Goal: Feedback & Contribution: Leave review/rating

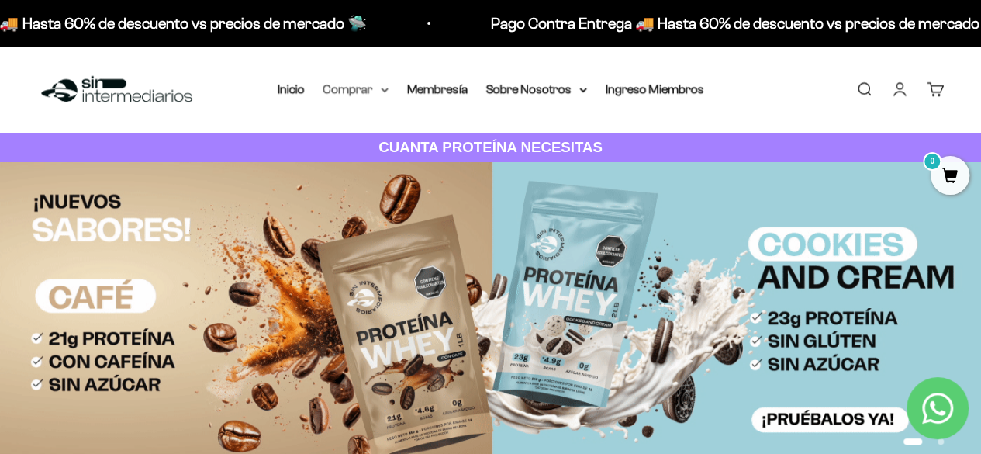
click at [382, 88] on icon at bounding box center [385, 90] width 8 height 5
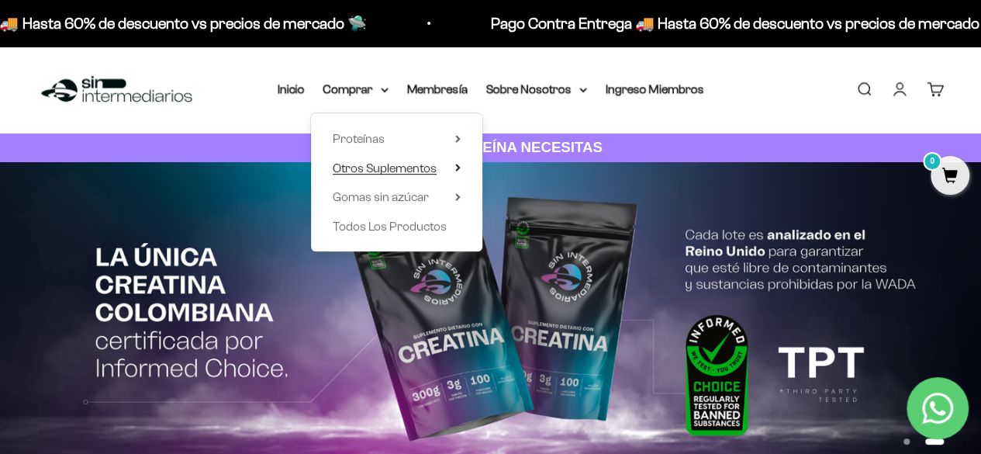
click at [451, 167] on summary "Otros Suplementos" at bounding box center [397, 168] width 128 height 20
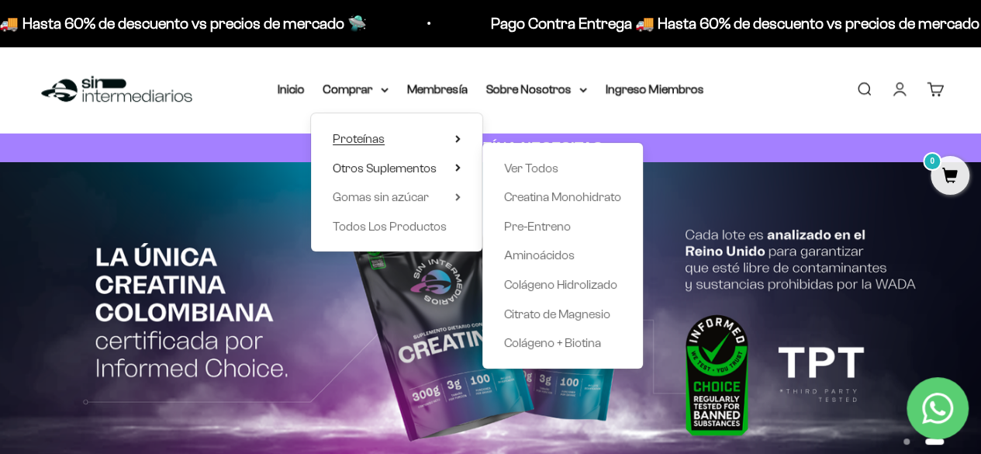
click at [451, 139] on summary "Proteínas" at bounding box center [397, 139] width 128 height 20
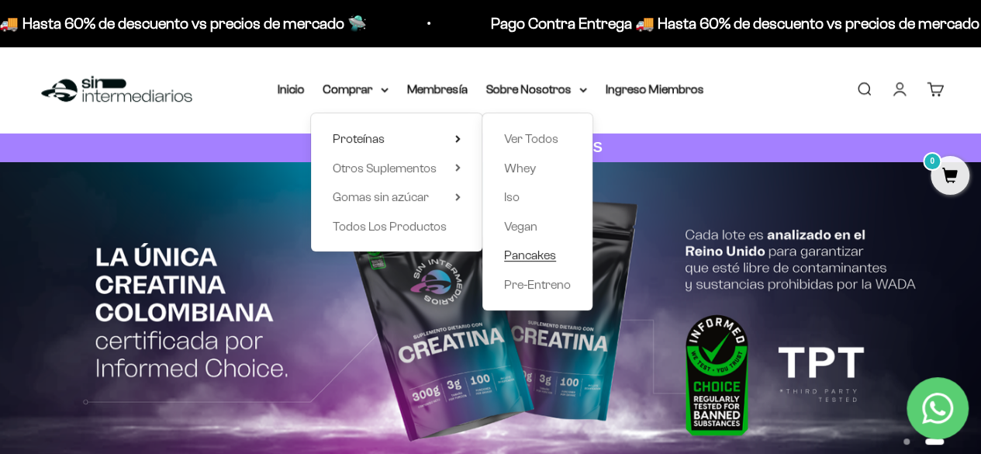
click at [541, 254] on span "Pancakes" at bounding box center [530, 254] width 52 height 13
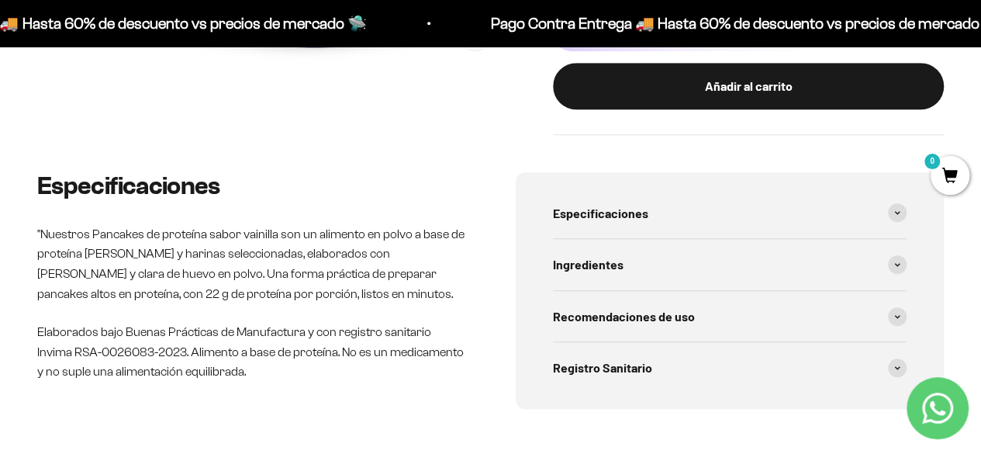
scroll to position [543, 0]
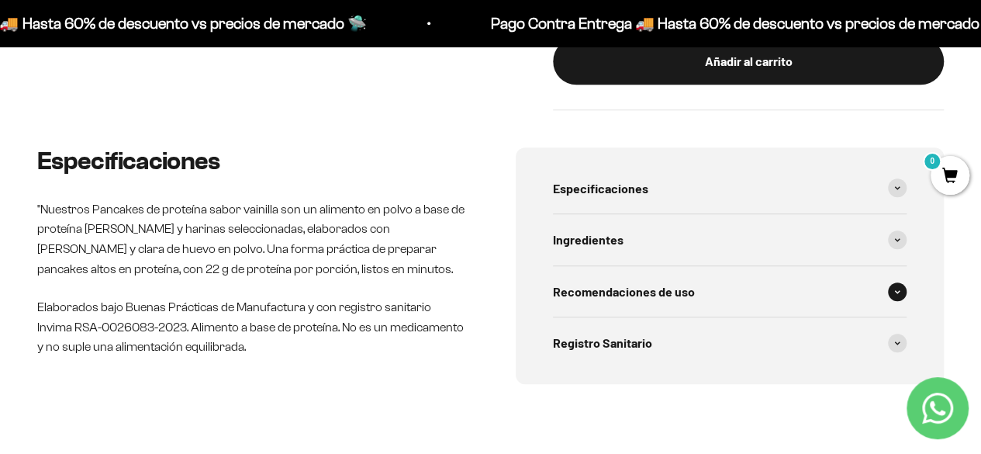
click at [894, 290] on icon at bounding box center [897, 291] width 6 height 5
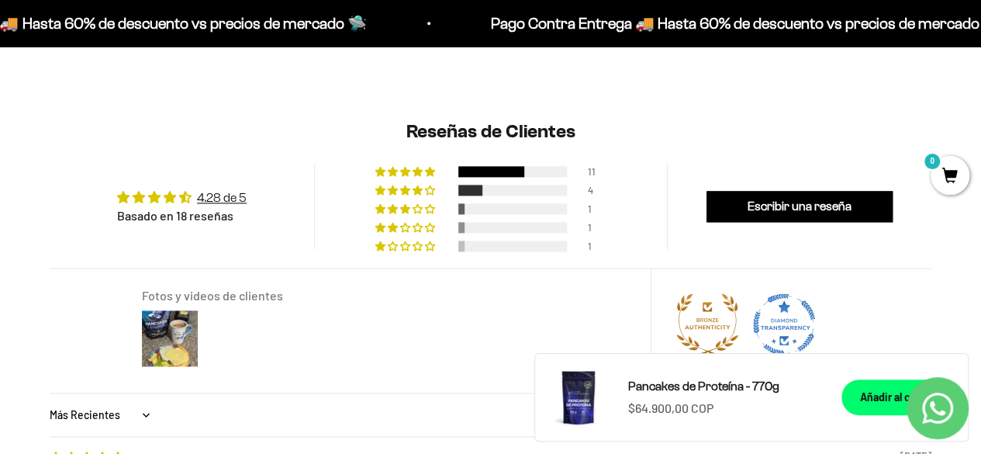
scroll to position [1008, 0]
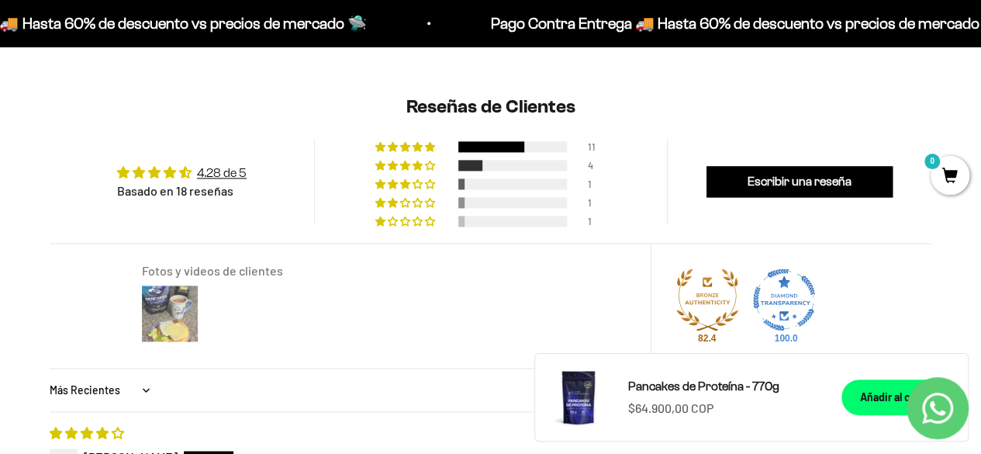
click at [164, 316] on img at bounding box center [170, 313] width 62 height 62
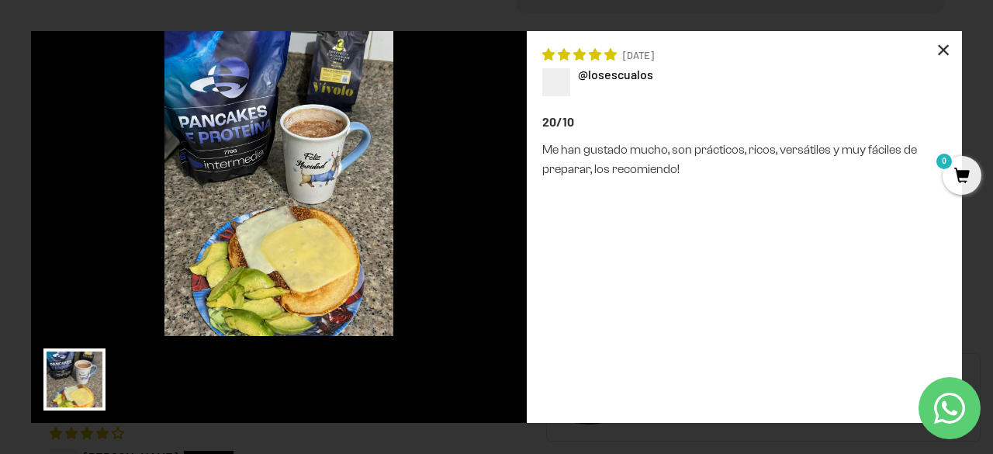
click at [941, 48] on div "×" at bounding box center [942, 49] width 37 height 37
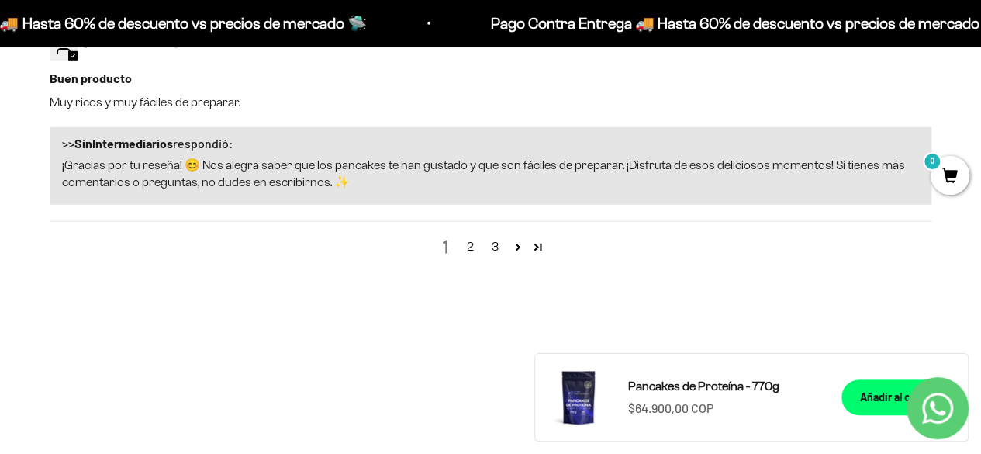
scroll to position [2326, 0]
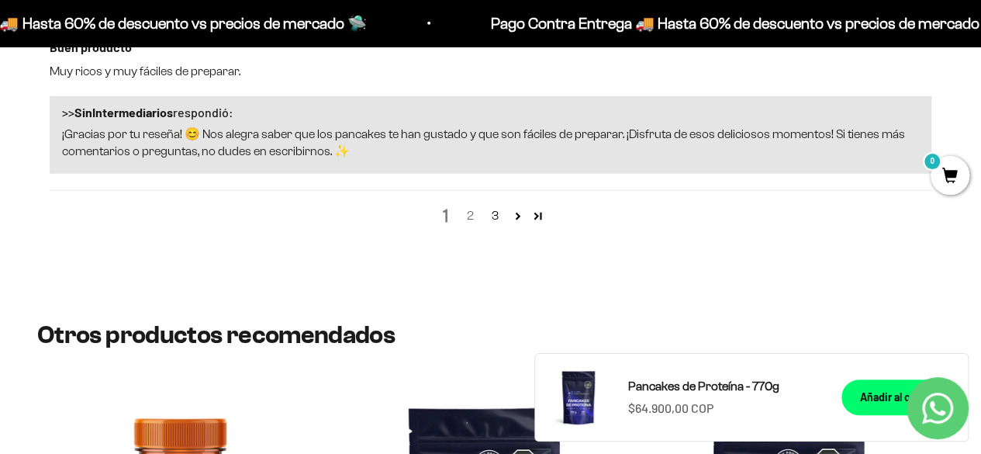
click at [472, 217] on link "2" at bounding box center [470, 215] width 25 height 19
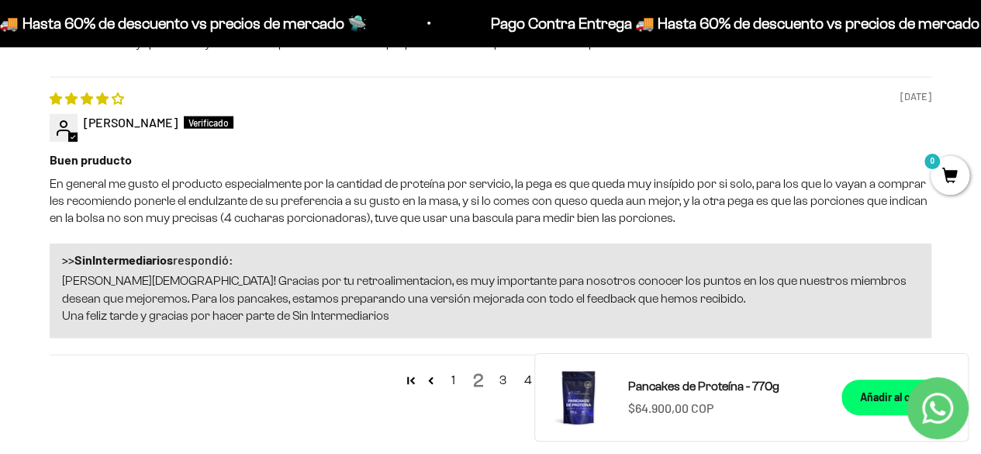
scroll to position [1961, 0]
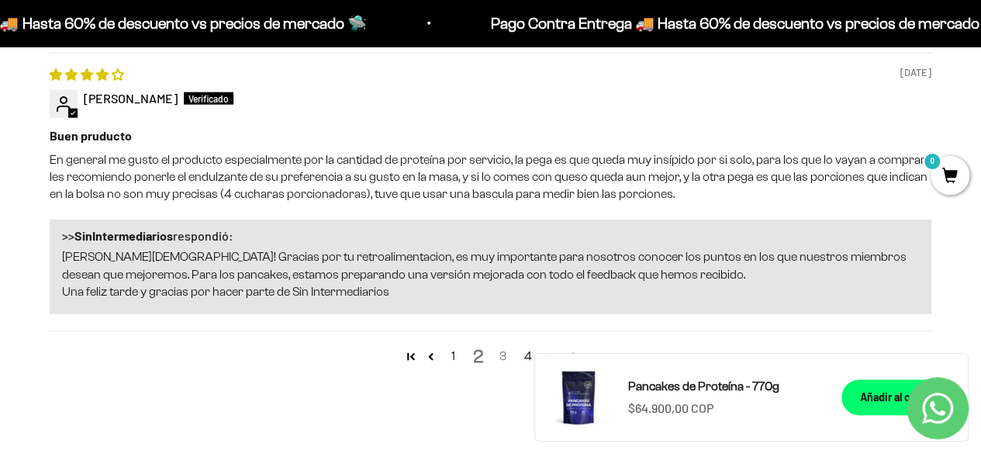
click at [502, 354] on link "3" at bounding box center [503, 356] width 25 height 19
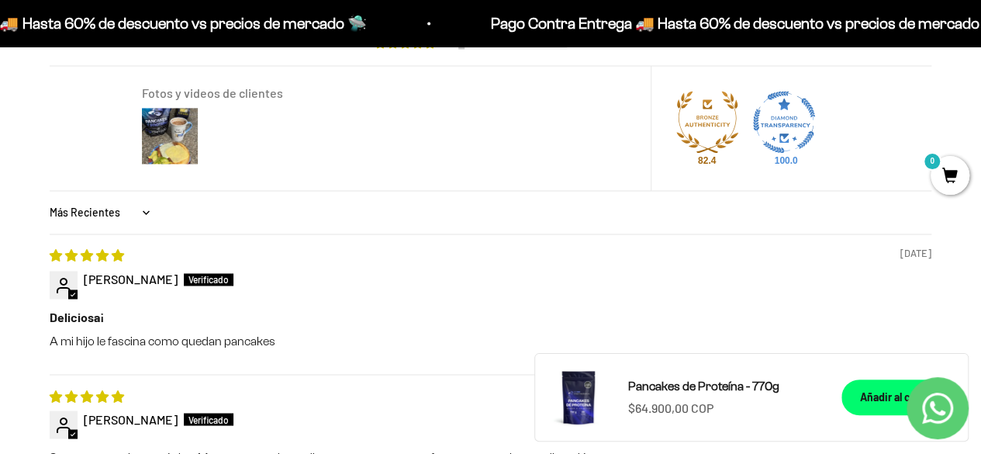
scroll to position [1031, 0]
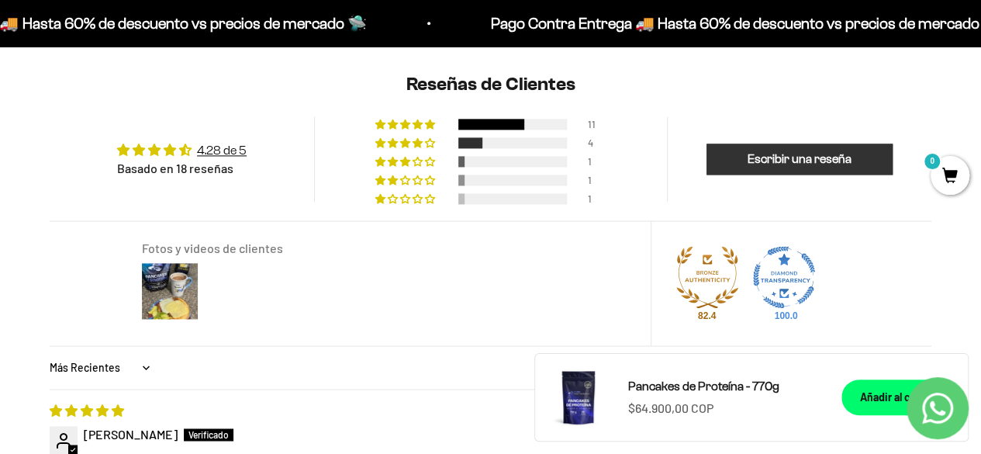
click at [820, 155] on link "Escribir una reseña" at bounding box center [799, 158] width 186 height 31
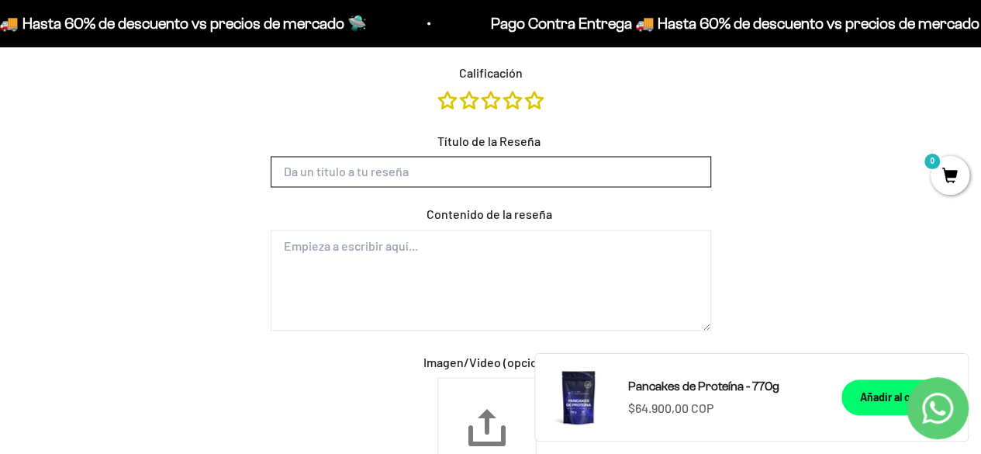
scroll to position [0, 0]
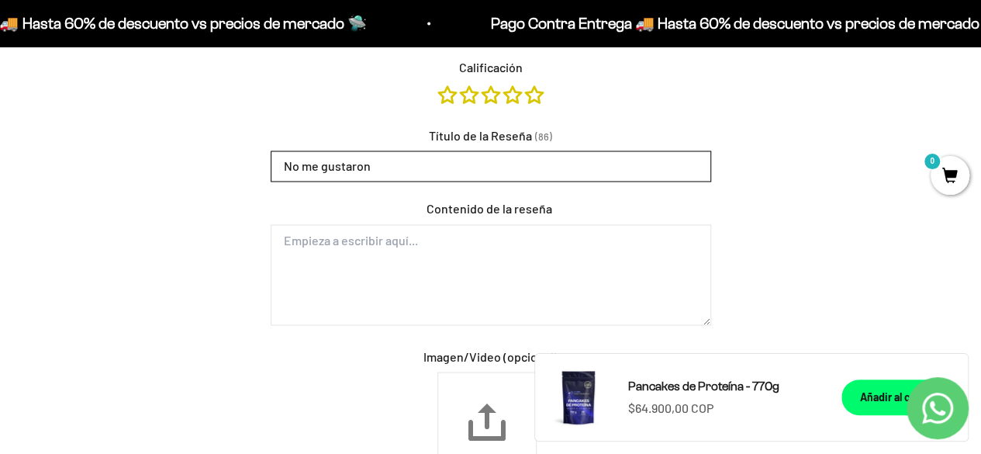
type input "No me gustaron"
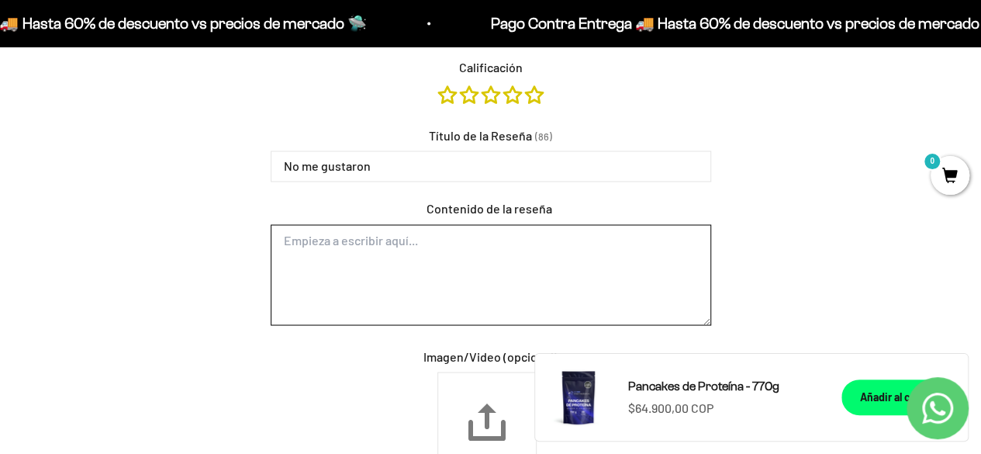
click at [461, 244] on textarea "Contenido de la reseña" at bounding box center [491, 274] width 440 height 101
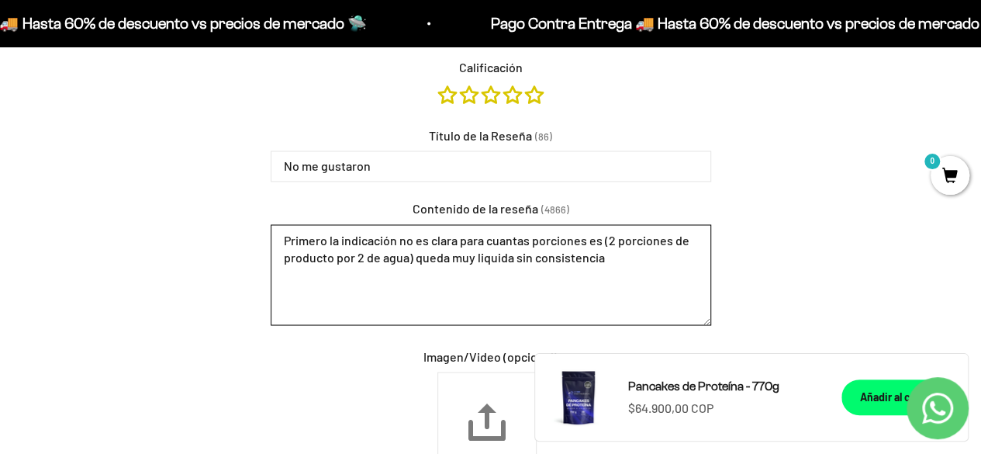
drag, startPoint x: 411, startPoint y: 257, endPoint x: 439, endPoint y: 257, distance: 27.9
click at [411, 257] on textarea "Primero la indicación no es clara para cuantas porciones es (2 porciones de pro…" at bounding box center [491, 274] width 440 height 101
click at [668, 257] on textarea "Primero la indicación no es clara para cuantas porciones es (2 porciones de pro…" at bounding box center [491, 274] width 440 height 101
click at [656, 257] on textarea "Primero la indicación no es clara para cuantas porciones es (2 porciones de pro…" at bounding box center [491, 274] width 440 height 101
click at [569, 258] on textarea "Primero la indicación no es clara para cuantas porciones es (2 porciones de pro…" at bounding box center [491, 274] width 440 height 101
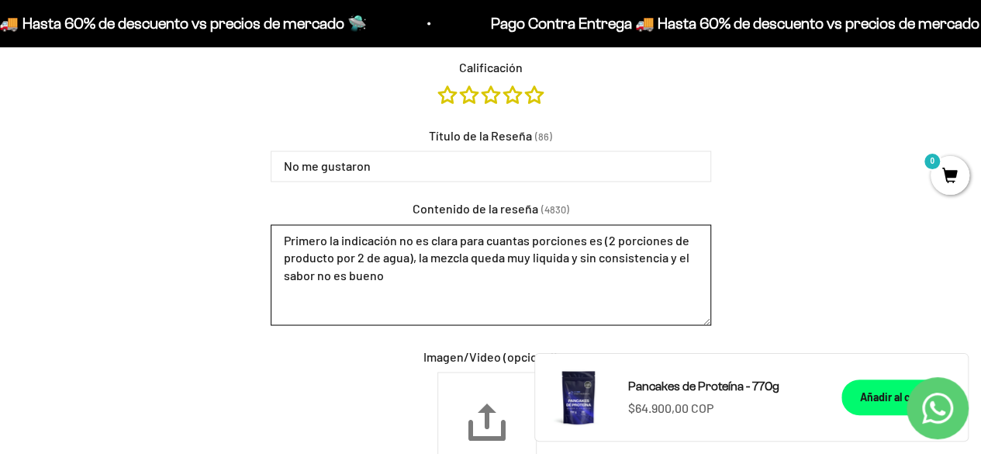
click at [401, 272] on textarea "Primero la indicación no es clara para cuantas porciones es (2 porciones de pro…" at bounding box center [491, 274] width 440 height 101
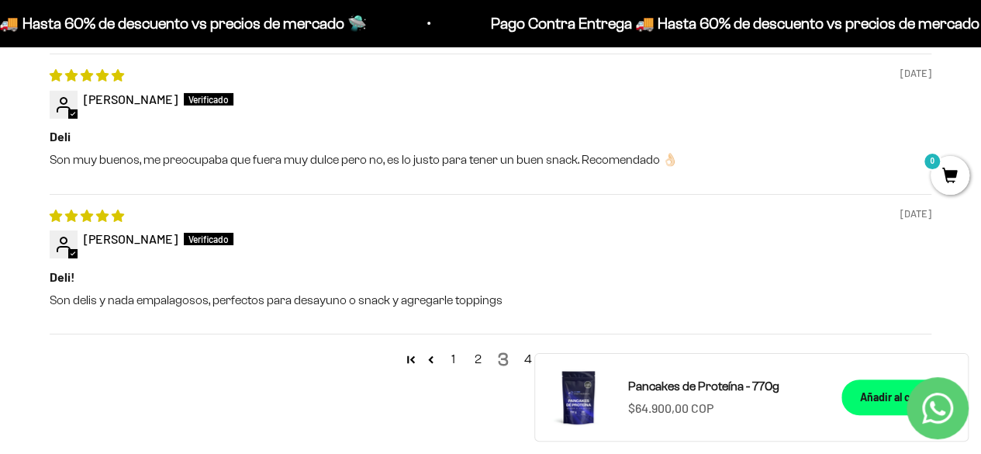
scroll to position [2724, 0]
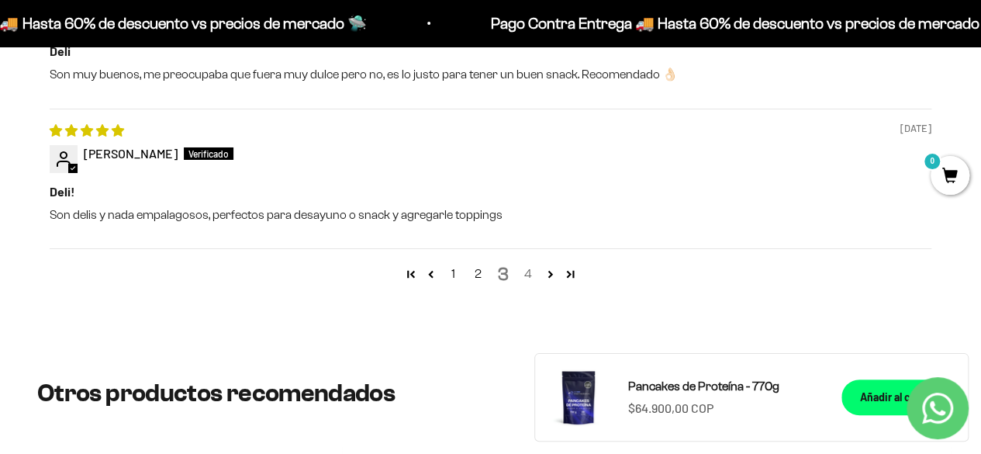
click at [528, 271] on link "4" at bounding box center [528, 273] width 25 height 19
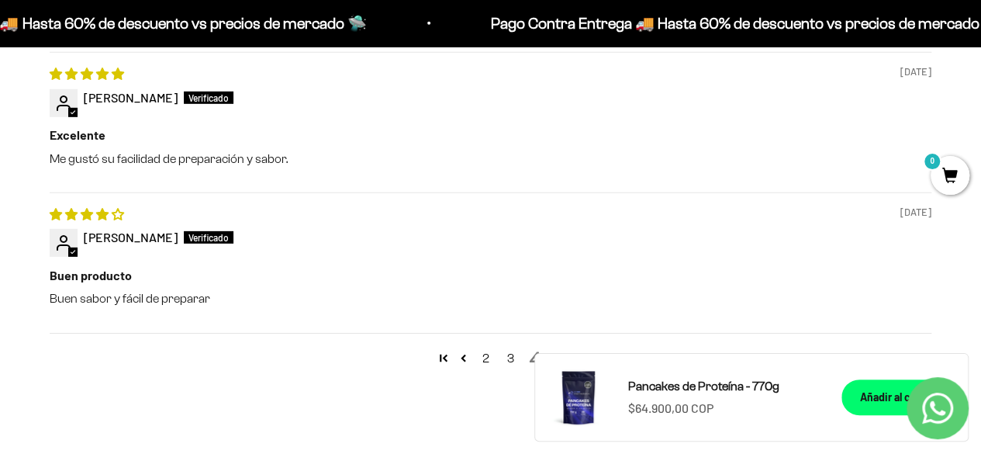
scroll to position [2438, 0]
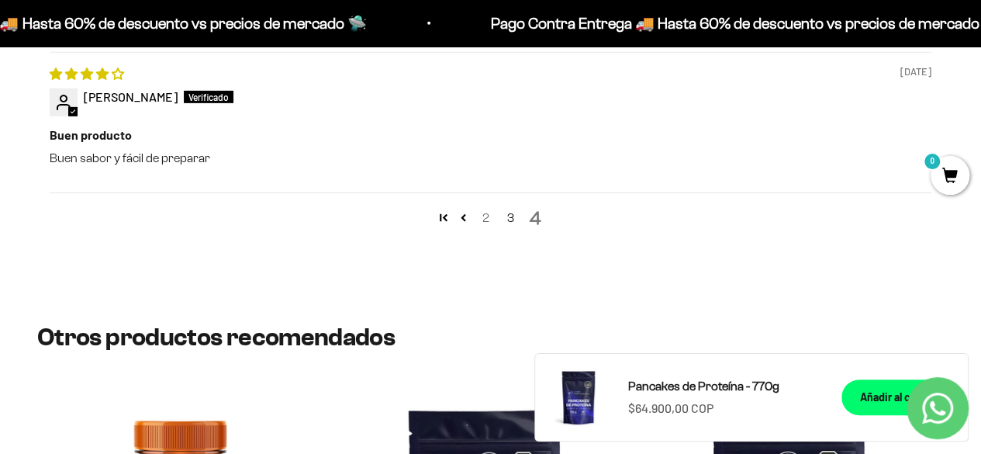
click at [485, 215] on link "2" at bounding box center [486, 218] width 25 height 19
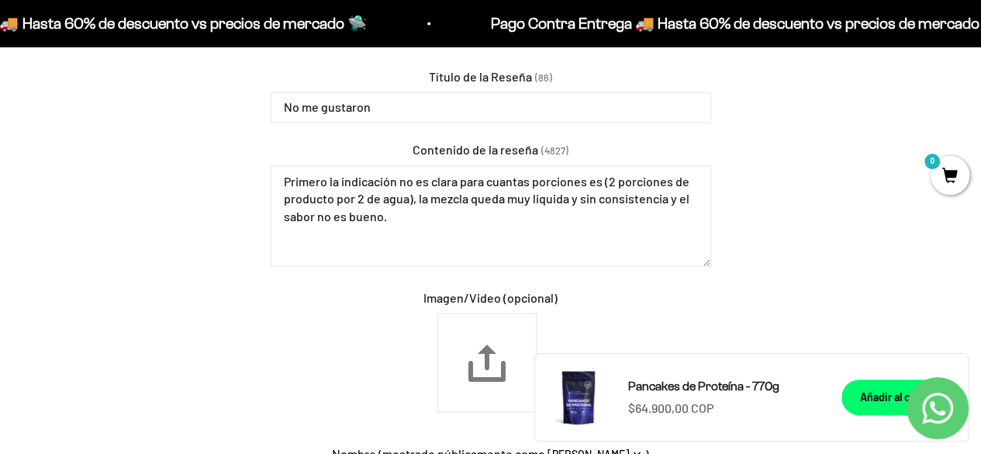
scroll to position [1275, 0]
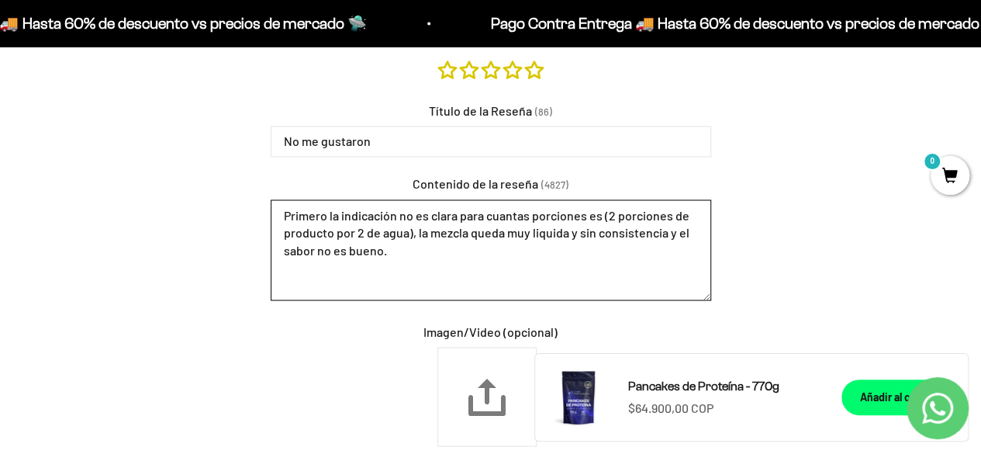
click at [667, 233] on textarea "Primero la indicación no es clara para cuantas porciones es (2 porciones de pro…" at bounding box center [491, 249] width 440 height 101
click at [678, 230] on textarea "Primero la indicación no es clara para cuantas porciones es (2 porciones de pro…" at bounding box center [491, 249] width 440 height 101
click at [699, 250] on textarea "Primero la indicación no es clara para cuantas porciones es (2 porciones de pro…" at bounding box center [491, 249] width 440 height 101
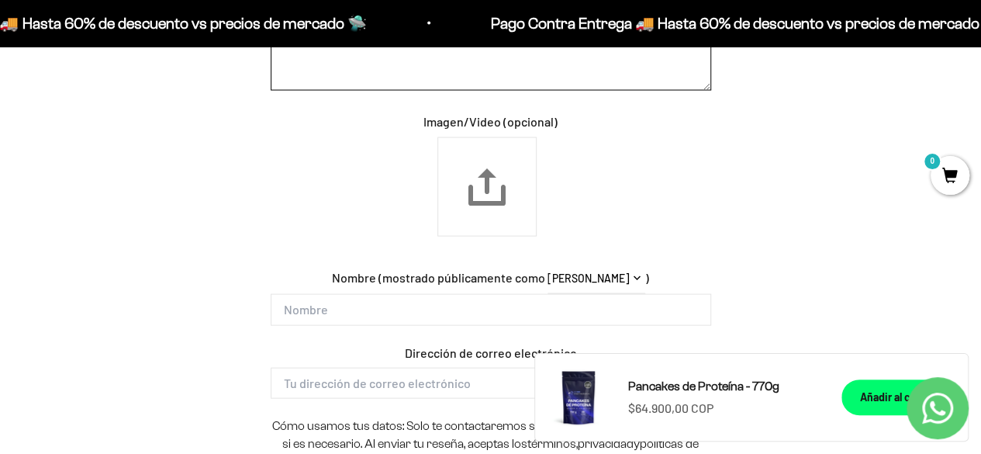
scroll to position [1508, 0]
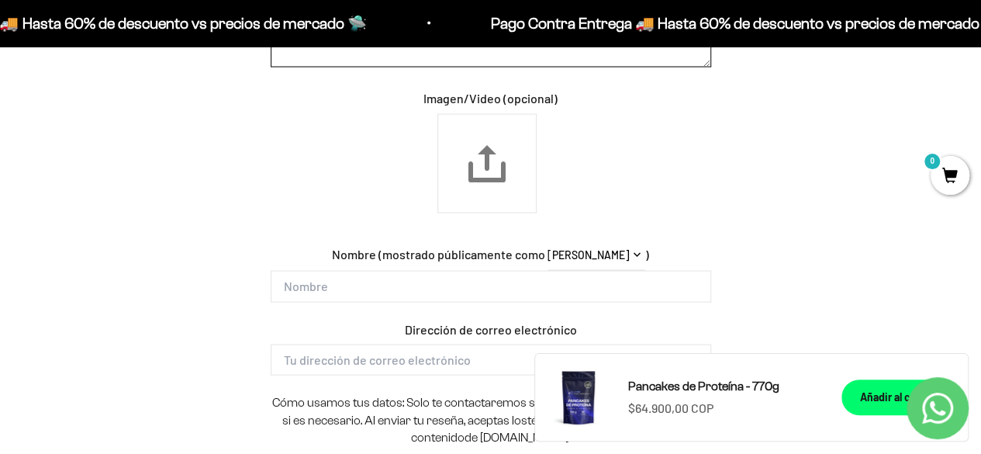
type textarea "Primero la indicación no es clara para cuantas porciones es (2 porciones de pro…"
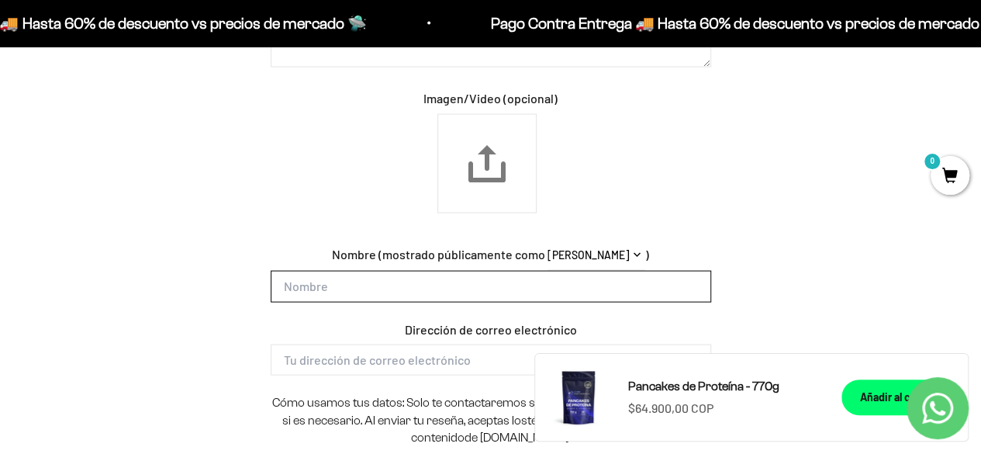
click at [407, 288] on input "Nombre" at bounding box center [491, 286] width 440 height 31
type input "Eliana"
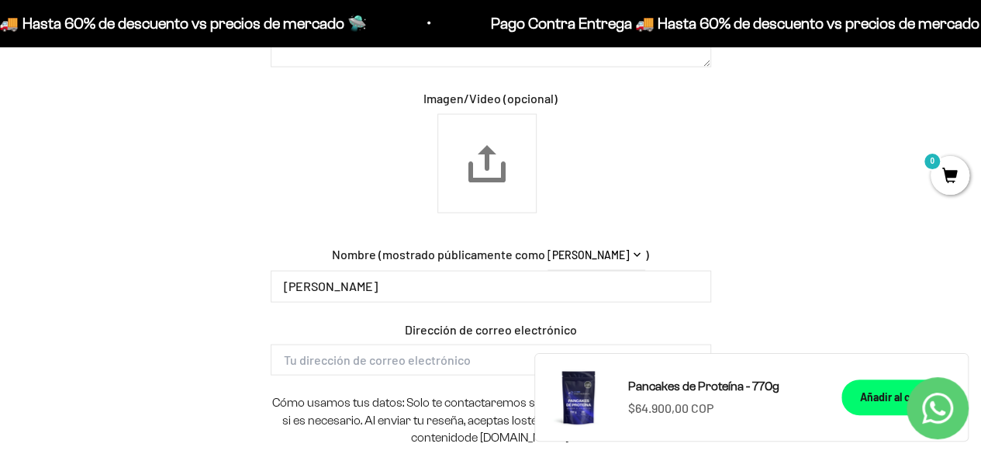
click at [200, 324] on div "Escribir una reseña Calificación Título de la Reseña (86) No me gustaron Conten…" at bounding box center [491, 138] width 882 height 790
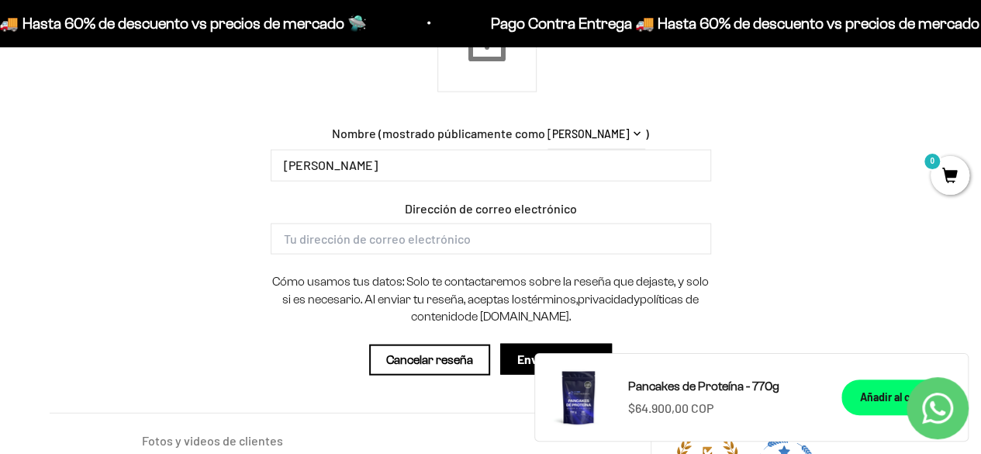
scroll to position [1663, 0]
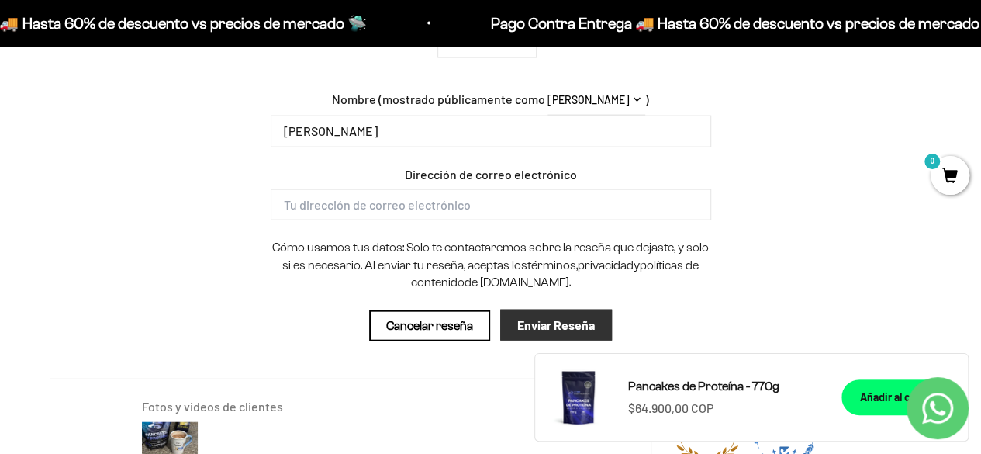
click at [547, 320] on input "Enviar Reseña" at bounding box center [556, 324] width 112 height 31
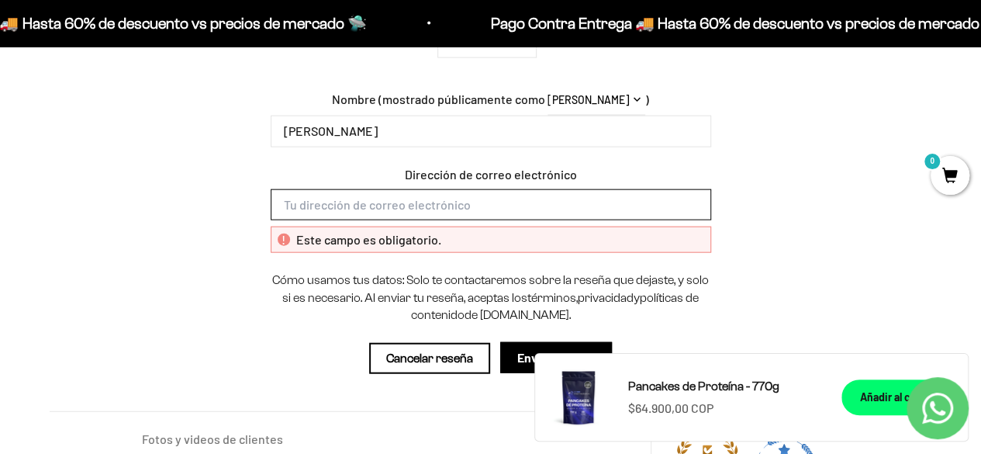
click at [368, 200] on input "Dirección de correo electrónico" at bounding box center [491, 204] width 440 height 31
type input "elyval@hotmail.com"
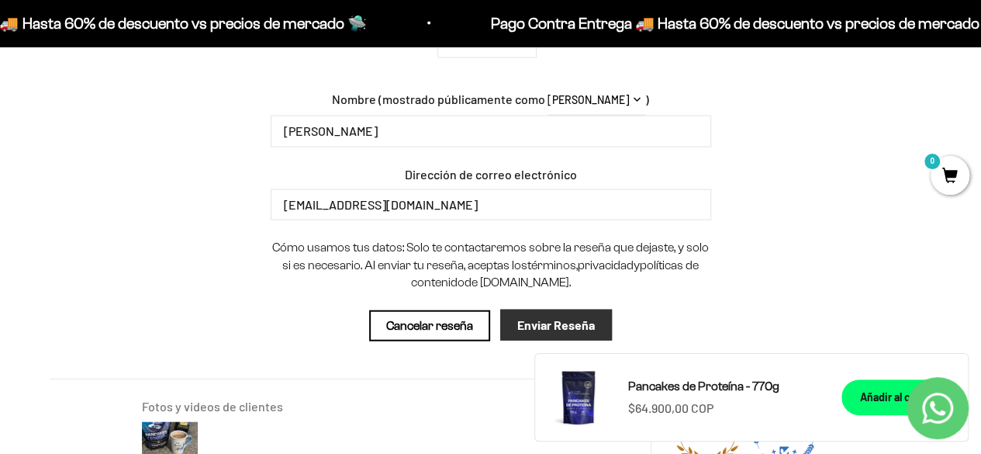
click at [582, 326] on input "Enviar Reseña" at bounding box center [556, 324] width 112 height 31
click at [619, 96] on select "John Smith John S. John J.S. Anónimo" at bounding box center [597, 101] width 98 height 32
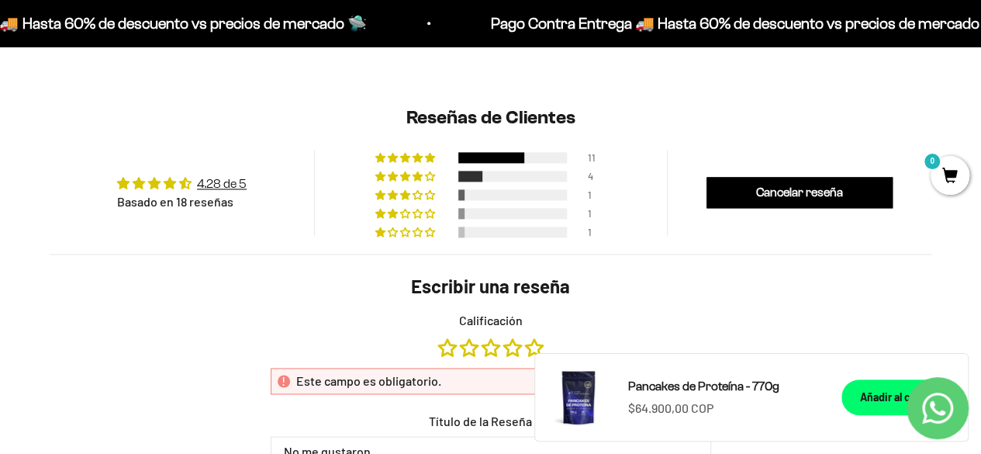
scroll to position [1152, 0]
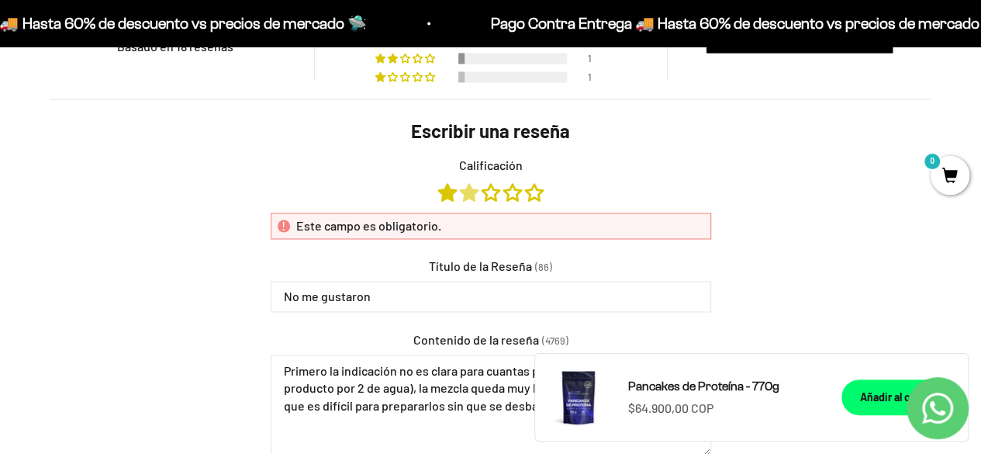
click at [468, 195] on link "2 stars" at bounding box center [471, 192] width 22 height 17
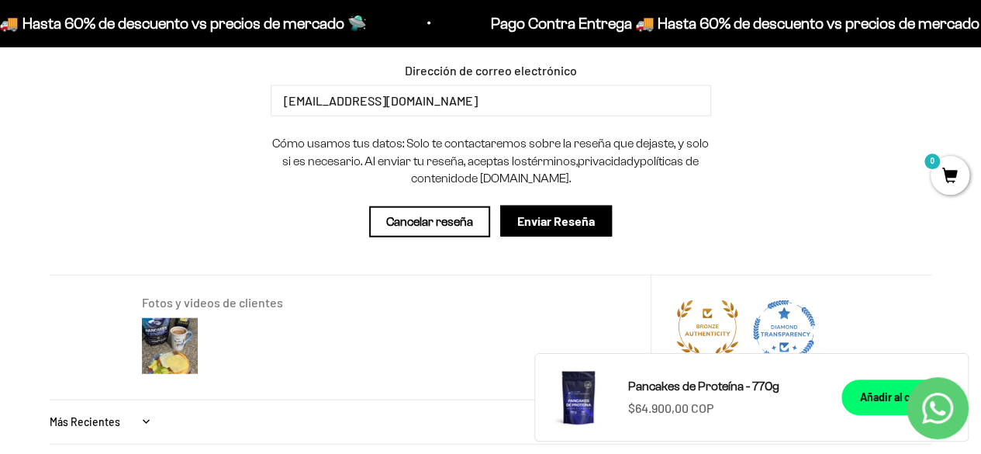
scroll to position [1850, 0]
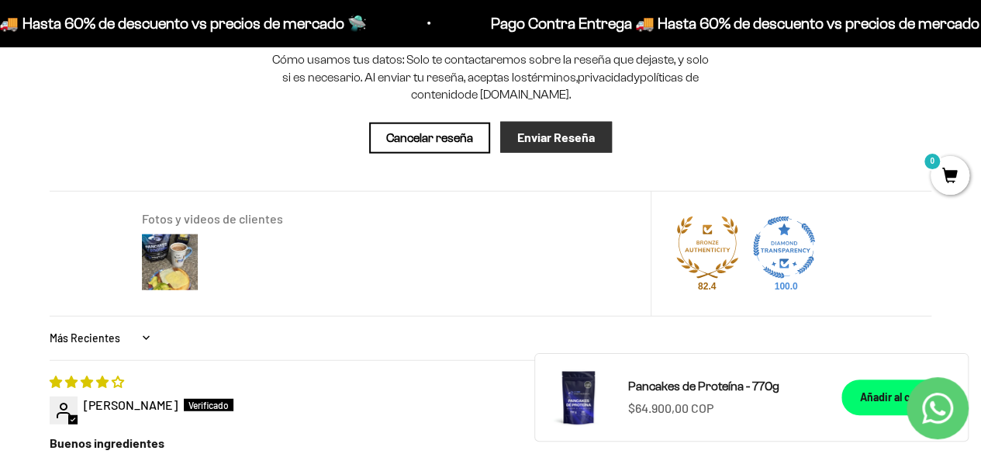
click at [546, 136] on input "Enviar Reseña" at bounding box center [556, 137] width 112 height 31
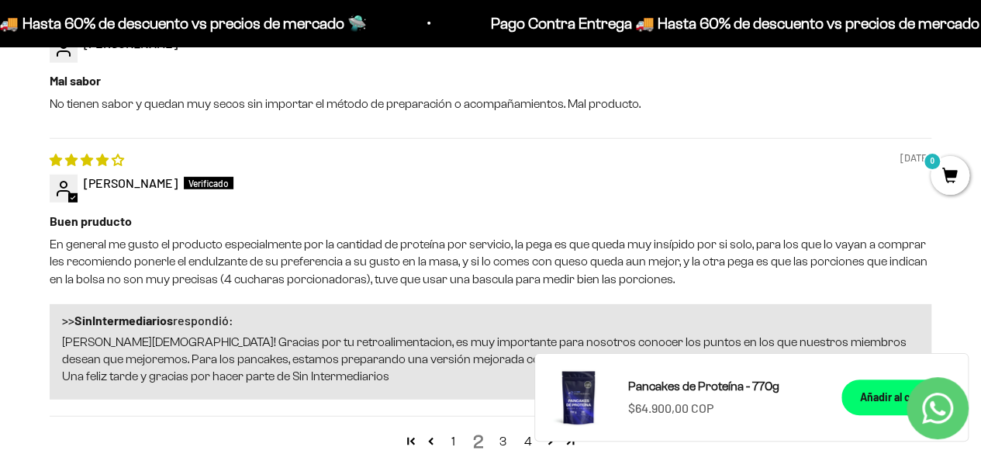
scroll to position [2382, 0]
